Goal: Task Accomplishment & Management: Manage account settings

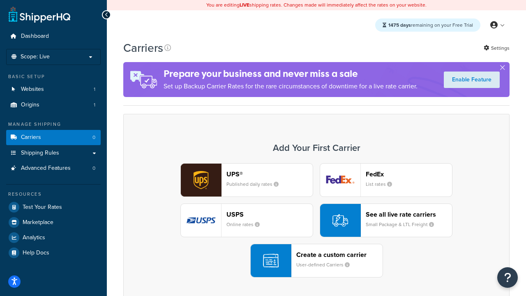
click at [316, 221] on div "UPS® Published daily rates FedEx List rates USPS Online rates See all live rate…" at bounding box center [316, 220] width 369 height 114
click at [409, 174] on header "FedEx" at bounding box center [409, 174] width 86 height 8
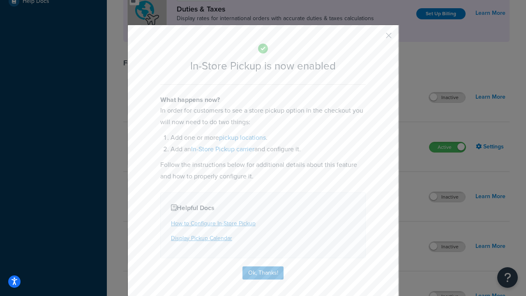
click at [376, 38] on button "button" at bounding box center [377, 38] width 2 height 2
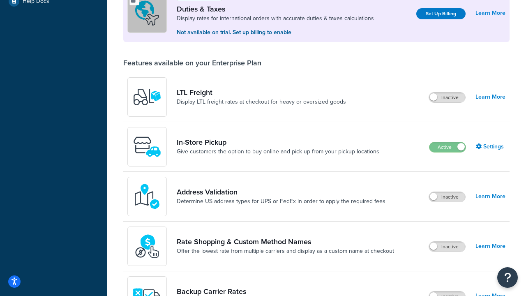
scroll to position [252, 0]
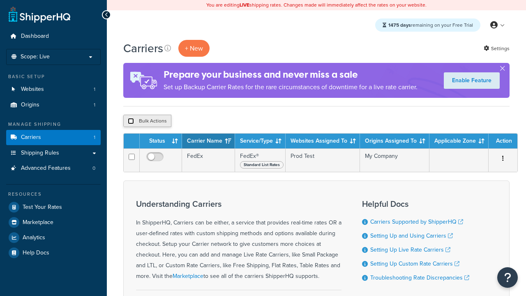
click at [131, 122] on input "checkbox" at bounding box center [131, 121] width 6 height 6
checkbox input "true"
click at [0, 0] on button "Delete" at bounding box center [0, 0] width 0 height 0
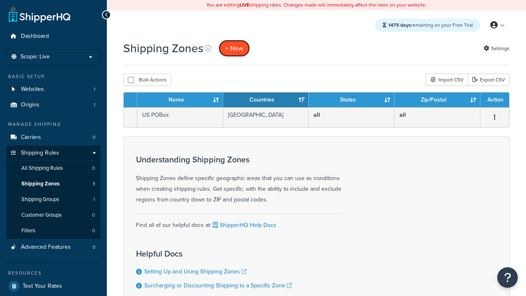
click at [234, 48] on span "+ New" at bounding box center [234, 48] width 18 height 9
click at [180, 101] on th "Name" at bounding box center [180, 99] width 86 height 15
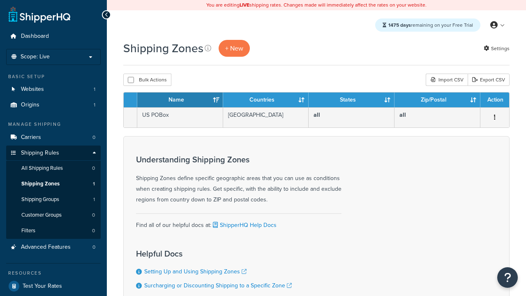
click at [266, 101] on th "Countries" at bounding box center [266, 99] width 86 height 15
click at [351, 101] on th "States" at bounding box center [352, 99] width 86 height 15
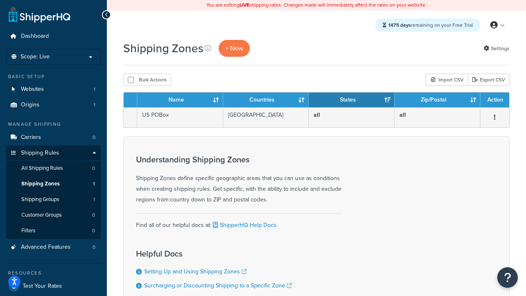
click at [437, 101] on th "Zip/Postal" at bounding box center [438, 99] width 86 height 15
click at [494, 101] on th "Action" at bounding box center [494, 99] width 29 height 15
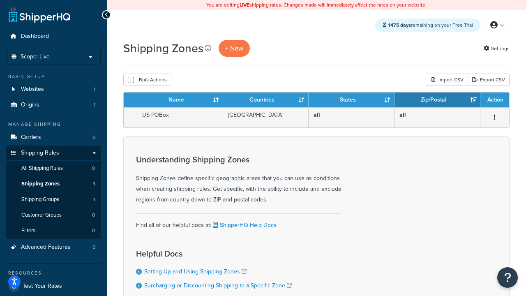
click at [208, 48] on icon at bounding box center [208, 48] width 7 height 7
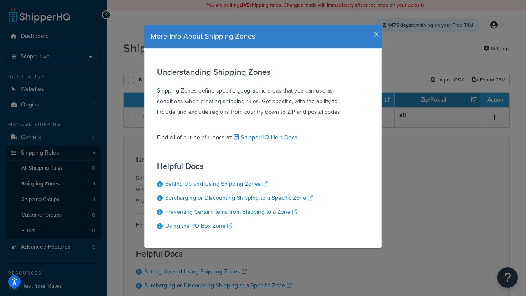
click at [374, 31] on icon "button" at bounding box center [377, 34] width 6 height 7
